Goal: Task Accomplishment & Management: Use online tool/utility

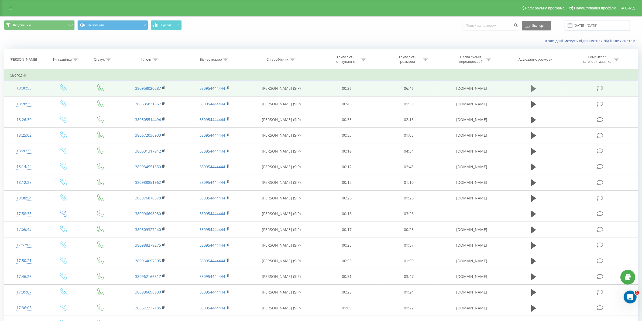
click at [532, 87] on icon at bounding box center [533, 88] width 5 height 6
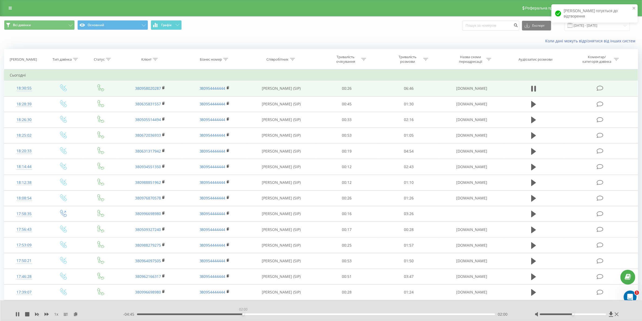
click at [243, 314] on div "02:00" at bounding box center [316, 314] width 358 height 2
click at [276, 313] on div "02:38" at bounding box center [316, 314] width 358 height 2
click at [294, 313] on div "02:58" at bounding box center [316, 314] width 358 height 2
click at [288, 313] on div "- 03:46 02:59 02:59" at bounding box center [322, 314] width 398 height 5
click at [285, 314] on div "03:00" at bounding box center [316, 314] width 358 height 2
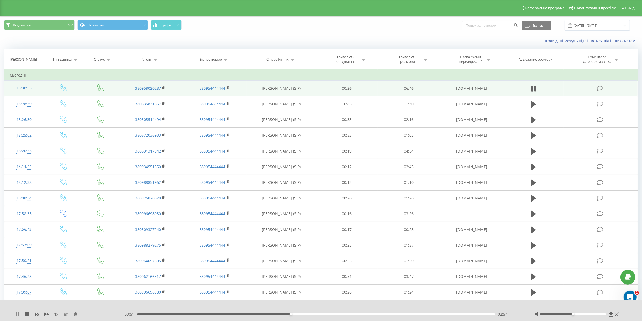
click at [18, 313] on icon at bounding box center [17, 314] width 4 height 4
